Goal: Task Accomplishment & Management: Use online tool/utility

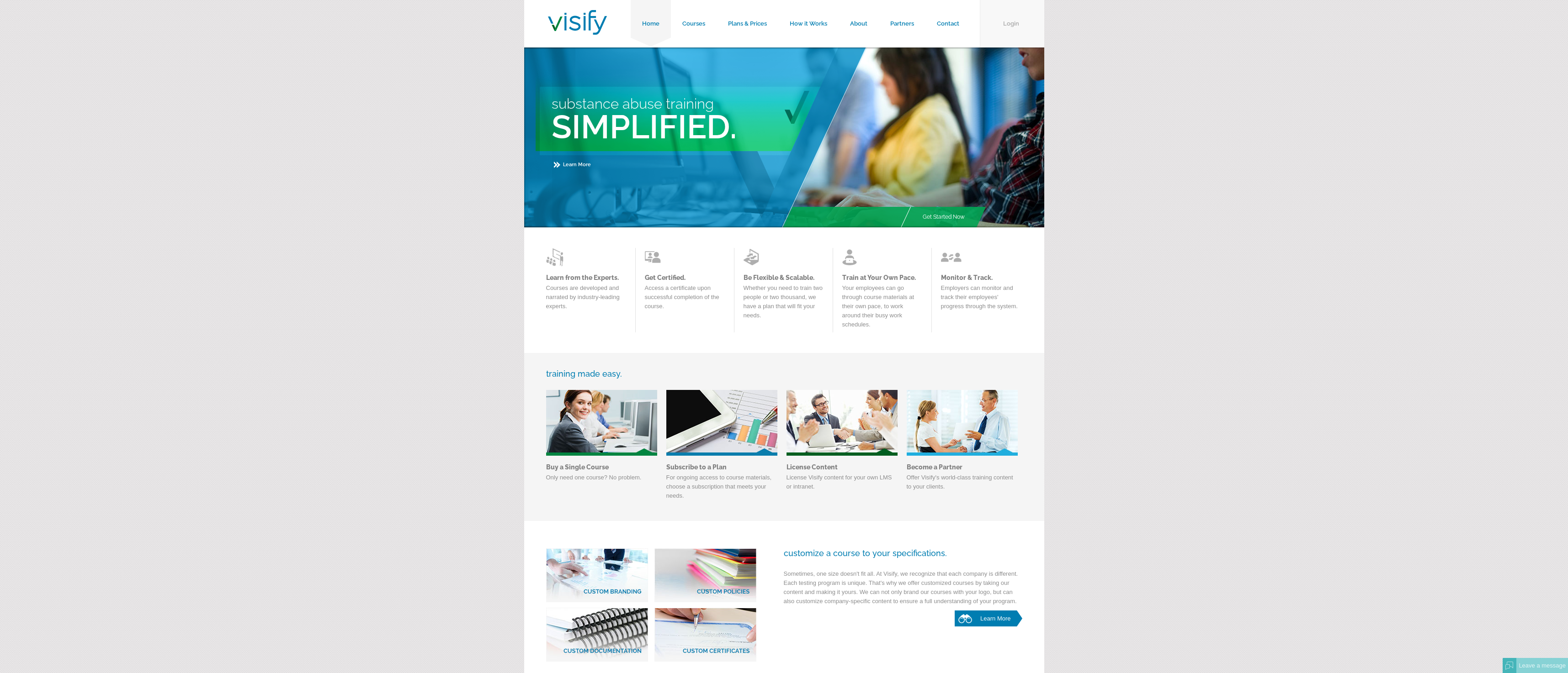
click at [1013, 26] on link "Login" at bounding box center [1011, 23] width 64 height 47
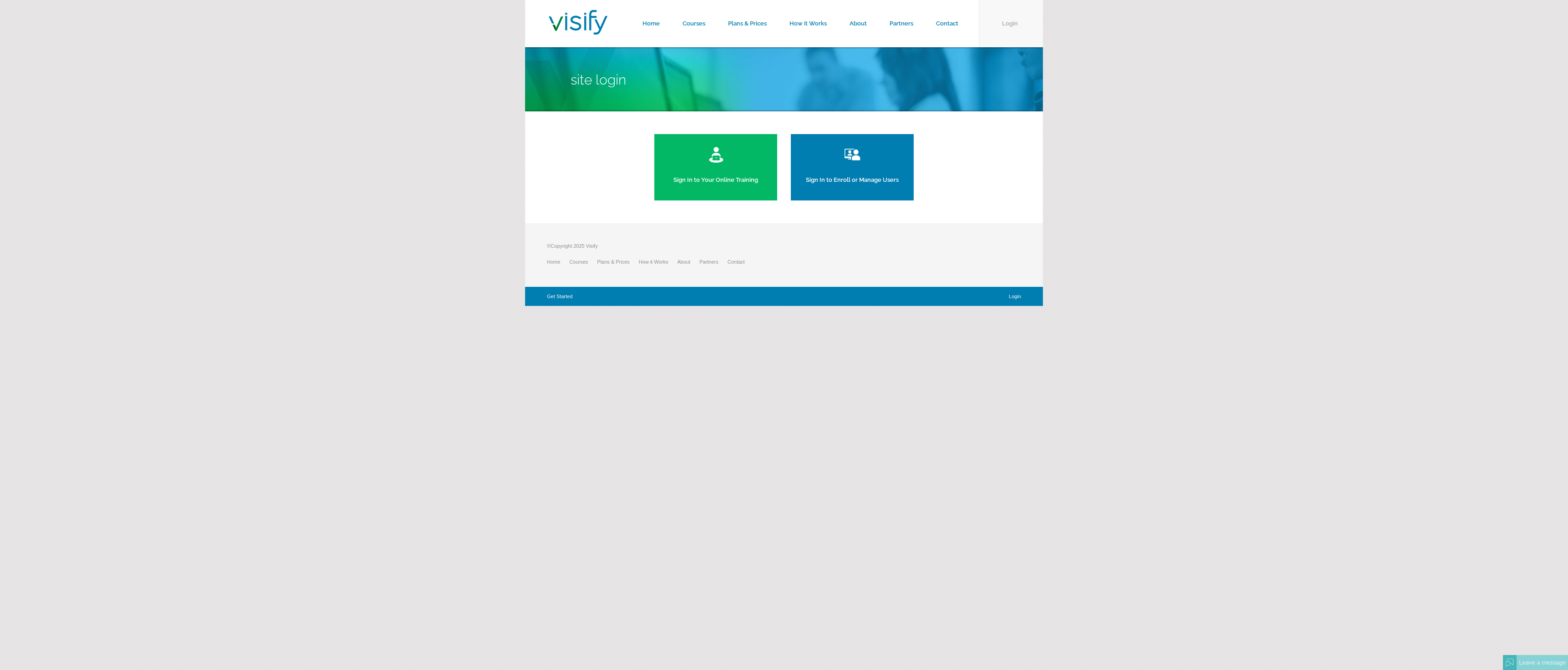
click at [1014, 25] on link "Login" at bounding box center [1010, 23] width 64 height 47
click at [704, 185] on link "Sign In to Your Online Training" at bounding box center [716, 167] width 123 height 66
